Goal: Task Accomplishment & Management: Complete application form

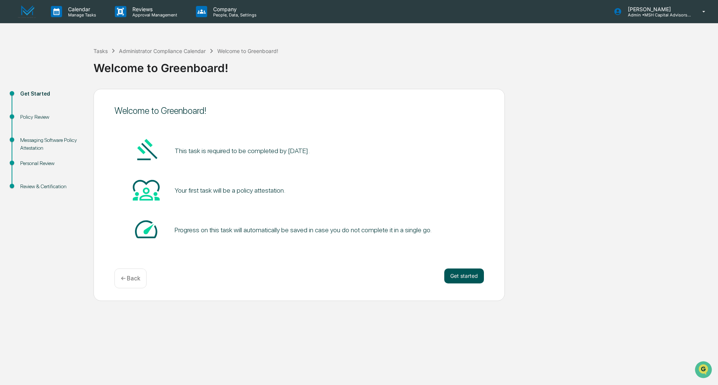
click at [460, 278] on button "Get started" at bounding box center [464, 276] width 40 height 15
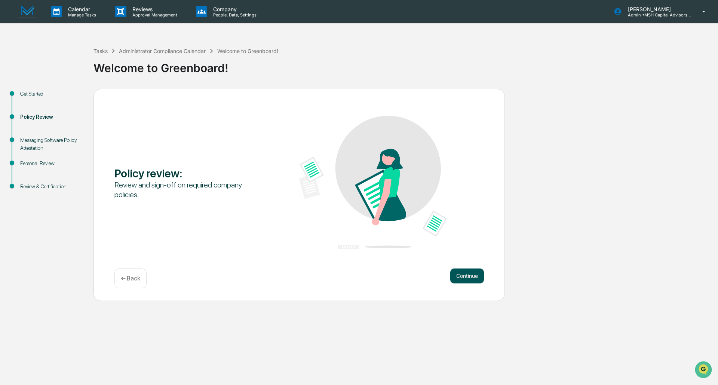
click at [457, 276] on button "Continue" at bounding box center [467, 276] width 34 height 15
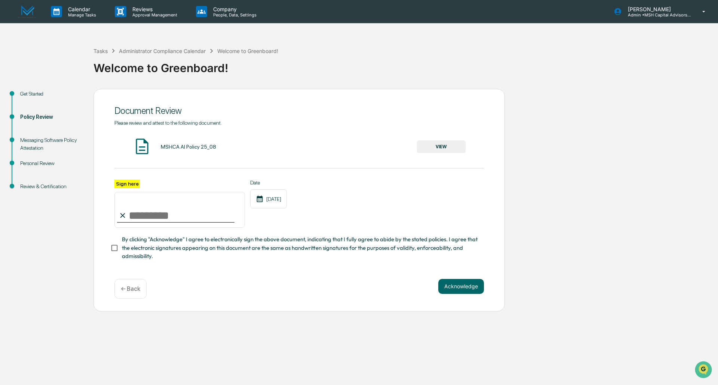
click at [434, 145] on button "VIEW" at bounding box center [441, 147] width 49 height 13
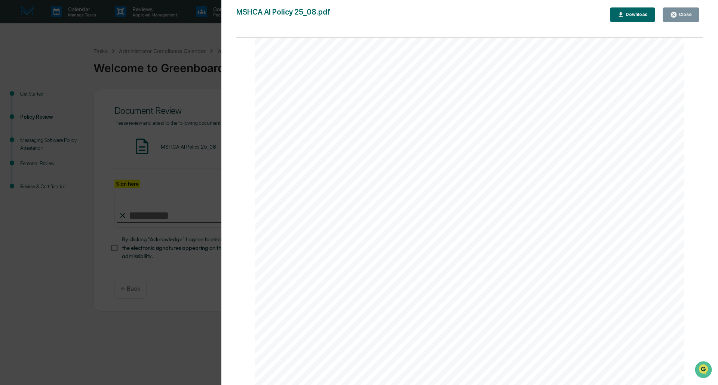
scroll to position [1384, 0]
click at [680, 16] on div "Close" at bounding box center [684, 14] width 15 height 5
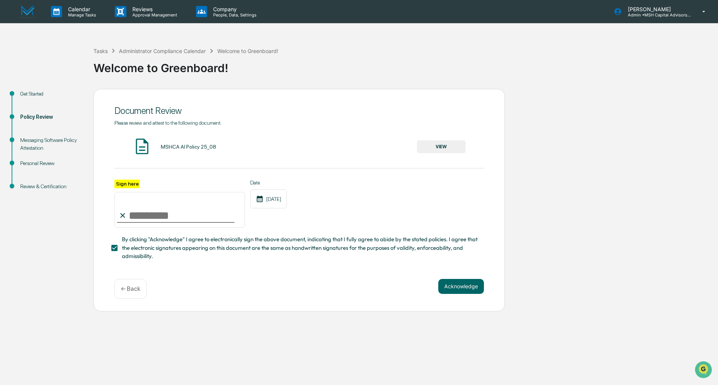
click at [133, 217] on input "Sign here" at bounding box center [179, 210] width 130 height 36
type input "**********"
click at [452, 291] on button "Acknowledge" at bounding box center [461, 286] width 46 height 15
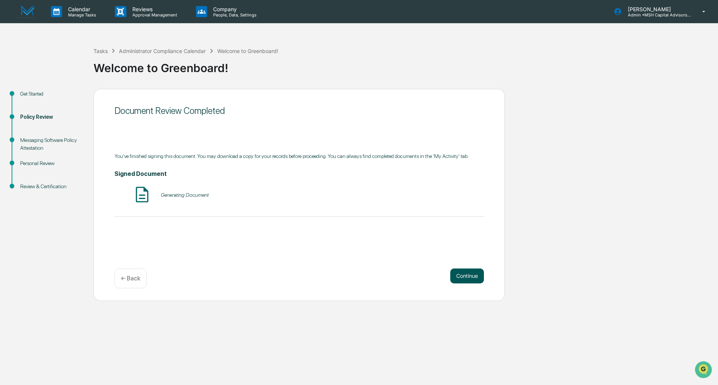
click at [468, 272] on button "Continue" at bounding box center [467, 276] width 34 height 15
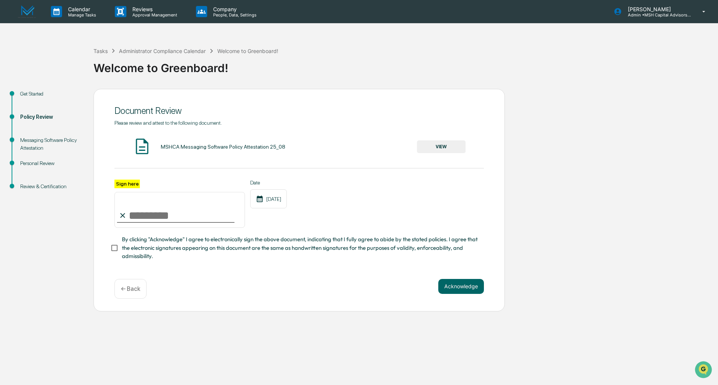
click at [446, 148] on button "VIEW" at bounding box center [441, 147] width 49 height 13
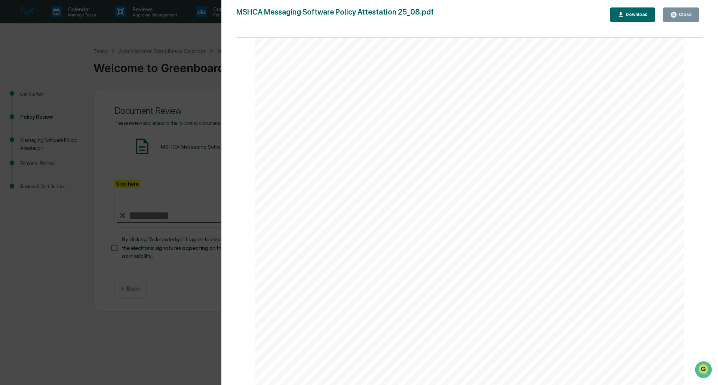
click at [686, 15] on div "Close" at bounding box center [684, 14] width 15 height 5
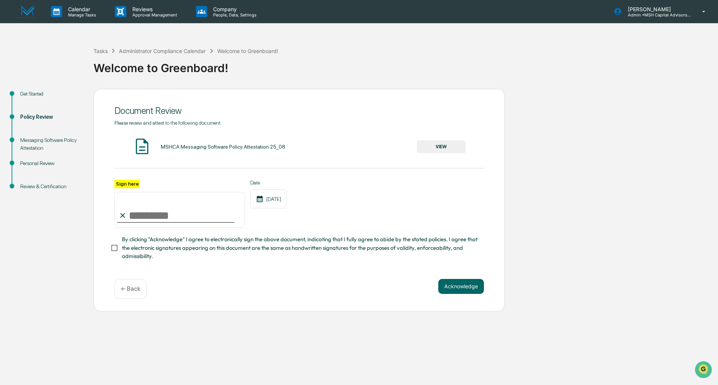
click at [134, 217] on input "Sign here" at bounding box center [179, 210] width 130 height 36
type input "**********"
click at [469, 290] on button "Acknowledge" at bounding box center [461, 286] width 46 height 15
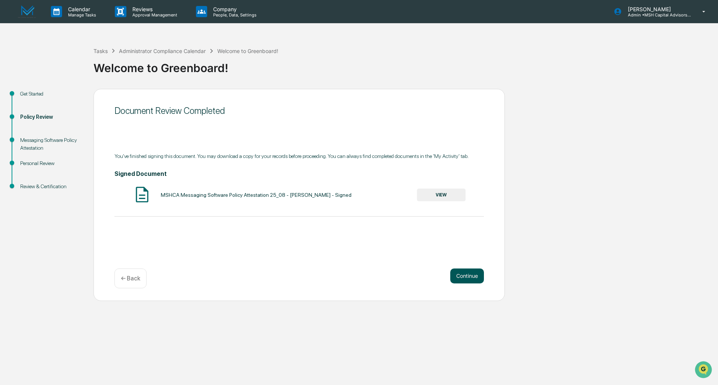
click at [453, 274] on button "Continue" at bounding box center [467, 276] width 34 height 15
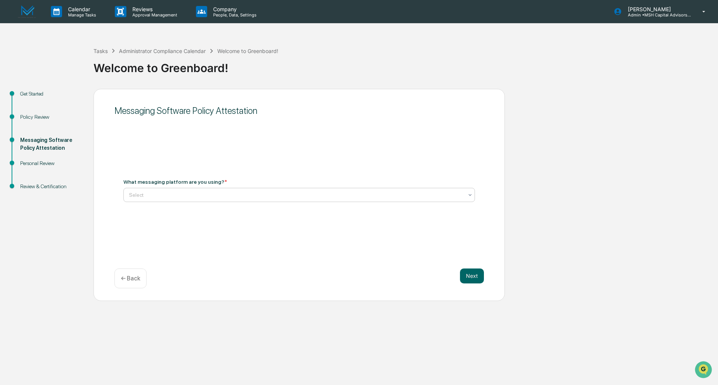
click at [144, 193] on div at bounding box center [296, 194] width 334 height 7
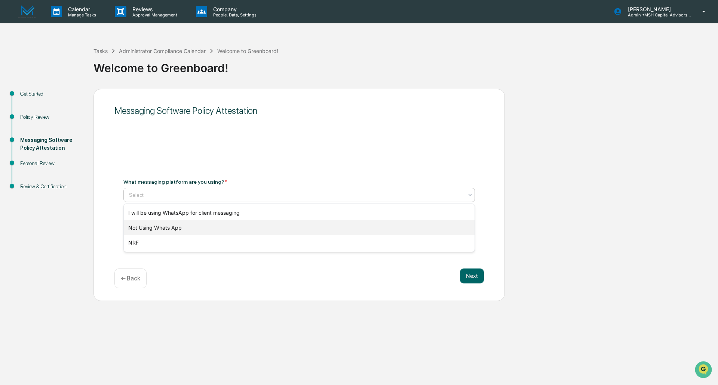
click at [172, 228] on div "Not Using Whats App" at bounding box center [299, 228] width 351 height 15
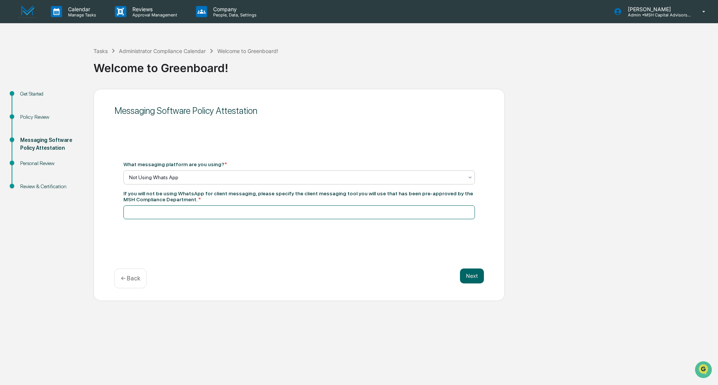
click at [184, 213] on input at bounding box center [298, 213] width 351 height 14
drag, startPoint x: 199, startPoint y: 211, endPoint x: 351, endPoint y: 220, distance: 151.7
click at [351, 220] on div "**********" at bounding box center [298, 191] width 369 height 76
click at [198, 215] on input "**********" at bounding box center [298, 213] width 351 height 14
drag, startPoint x: 314, startPoint y: 212, endPoint x: 96, endPoint y: 200, distance: 217.9
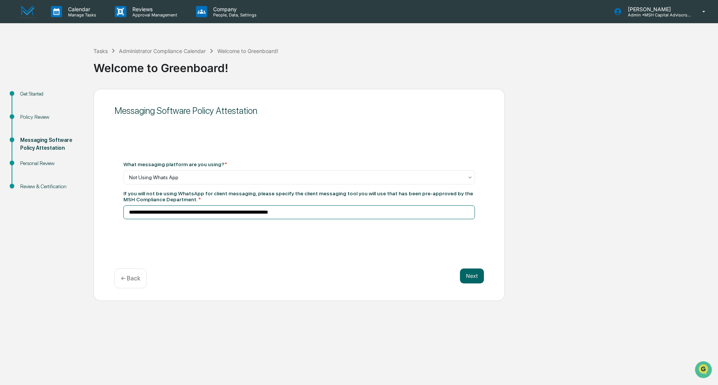
click at [96, 200] on div "**********" at bounding box center [298, 195] width 411 height 212
type input "**********"
click at [465, 275] on button "Next" at bounding box center [472, 276] width 24 height 15
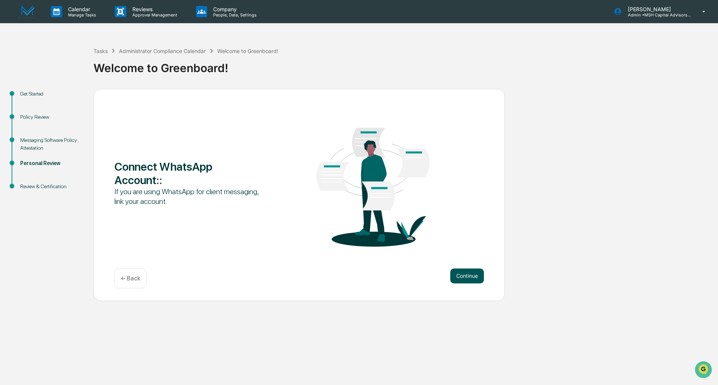
click at [464, 278] on button "Continue" at bounding box center [467, 276] width 34 height 15
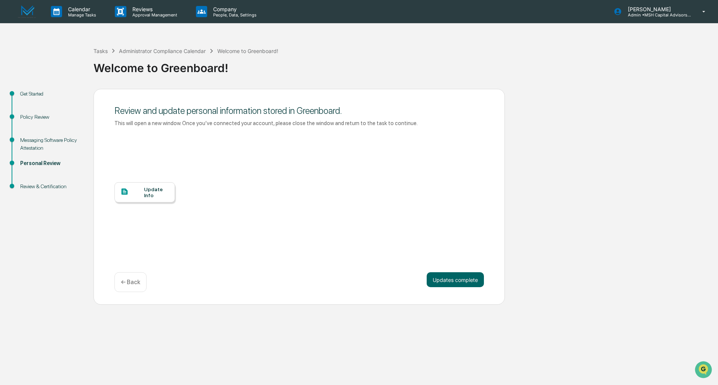
click at [155, 193] on div "Update Info" at bounding box center [156, 193] width 25 height 12
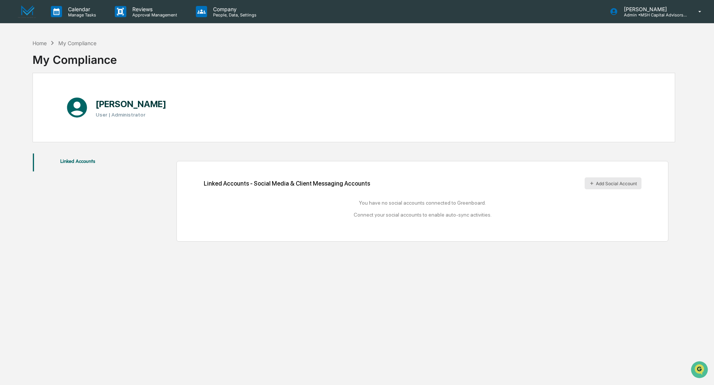
click at [609, 185] on button "Add Social Account" at bounding box center [613, 184] width 57 height 12
click at [36, 42] on div "Home" at bounding box center [40, 43] width 14 height 6
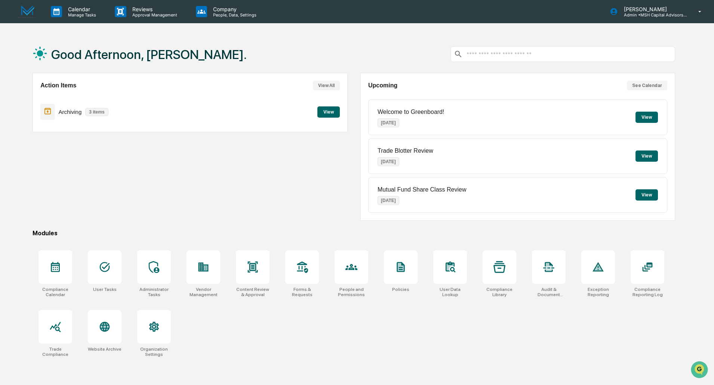
click at [330, 112] on button "View" at bounding box center [328, 112] width 22 height 11
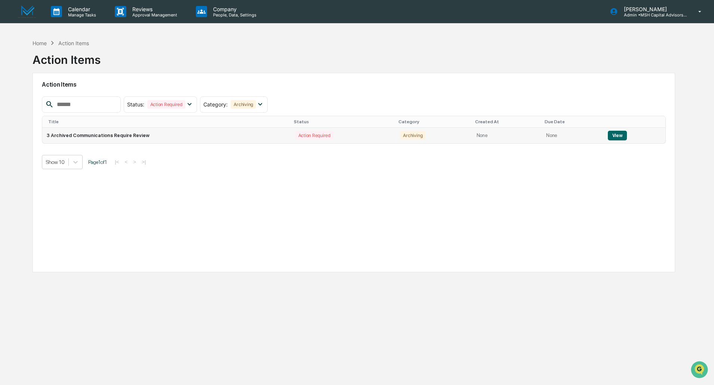
click at [616, 133] on button "View" at bounding box center [617, 136] width 19 height 10
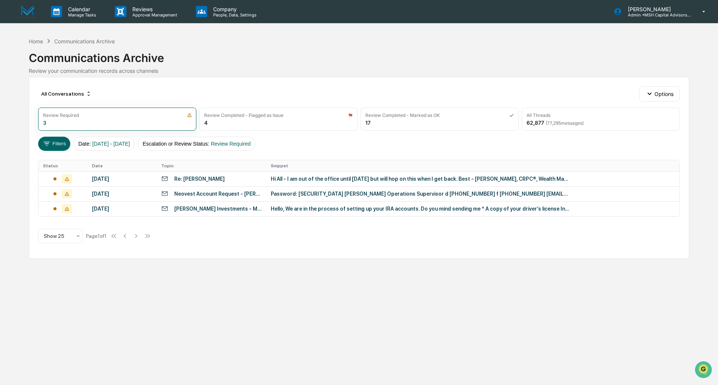
click at [30, 10] on img at bounding box center [27, 11] width 18 height 13
